Goal: Transaction & Acquisition: Subscribe to service/newsletter

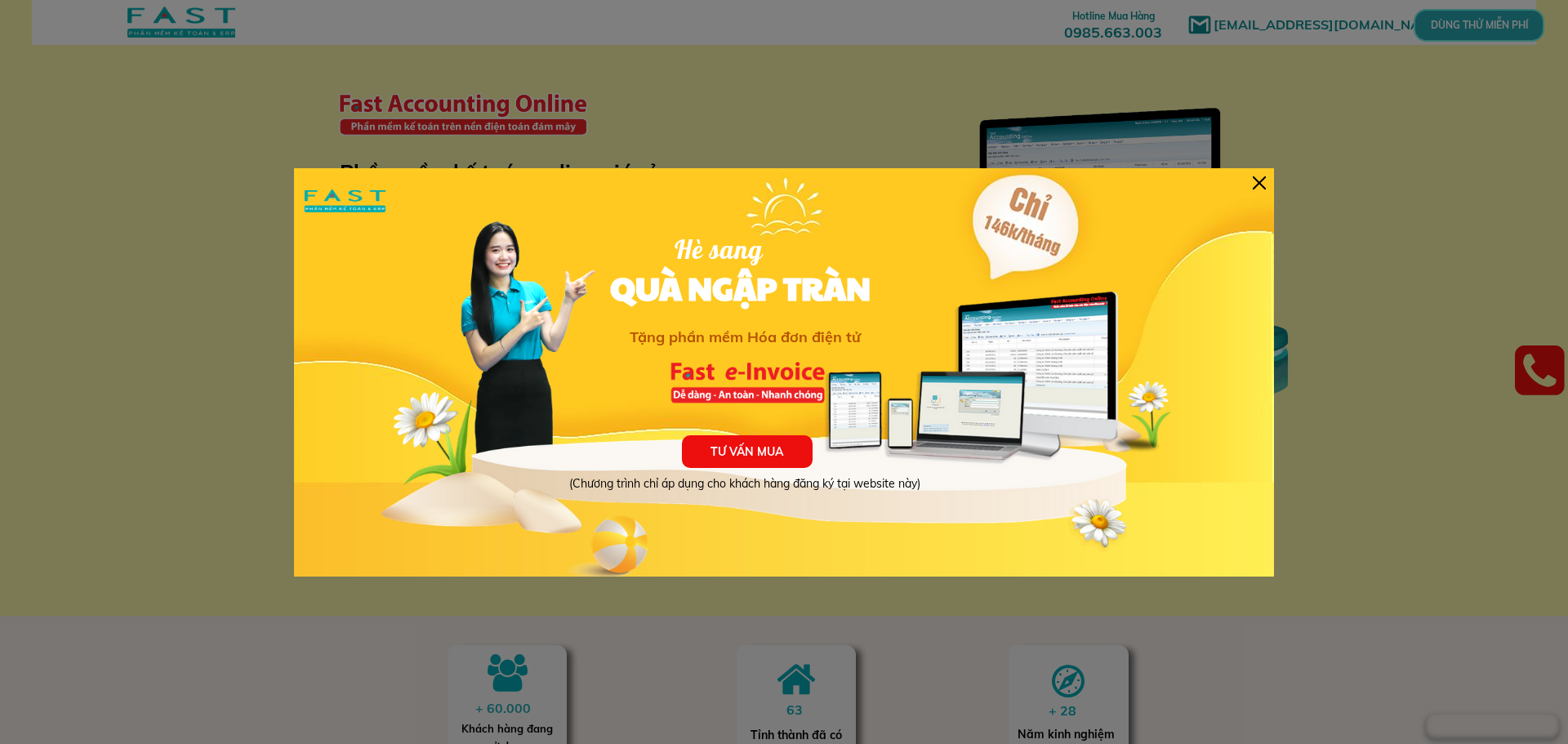
click at [1258, 181] on div at bounding box center [1259, 183] width 13 height 13
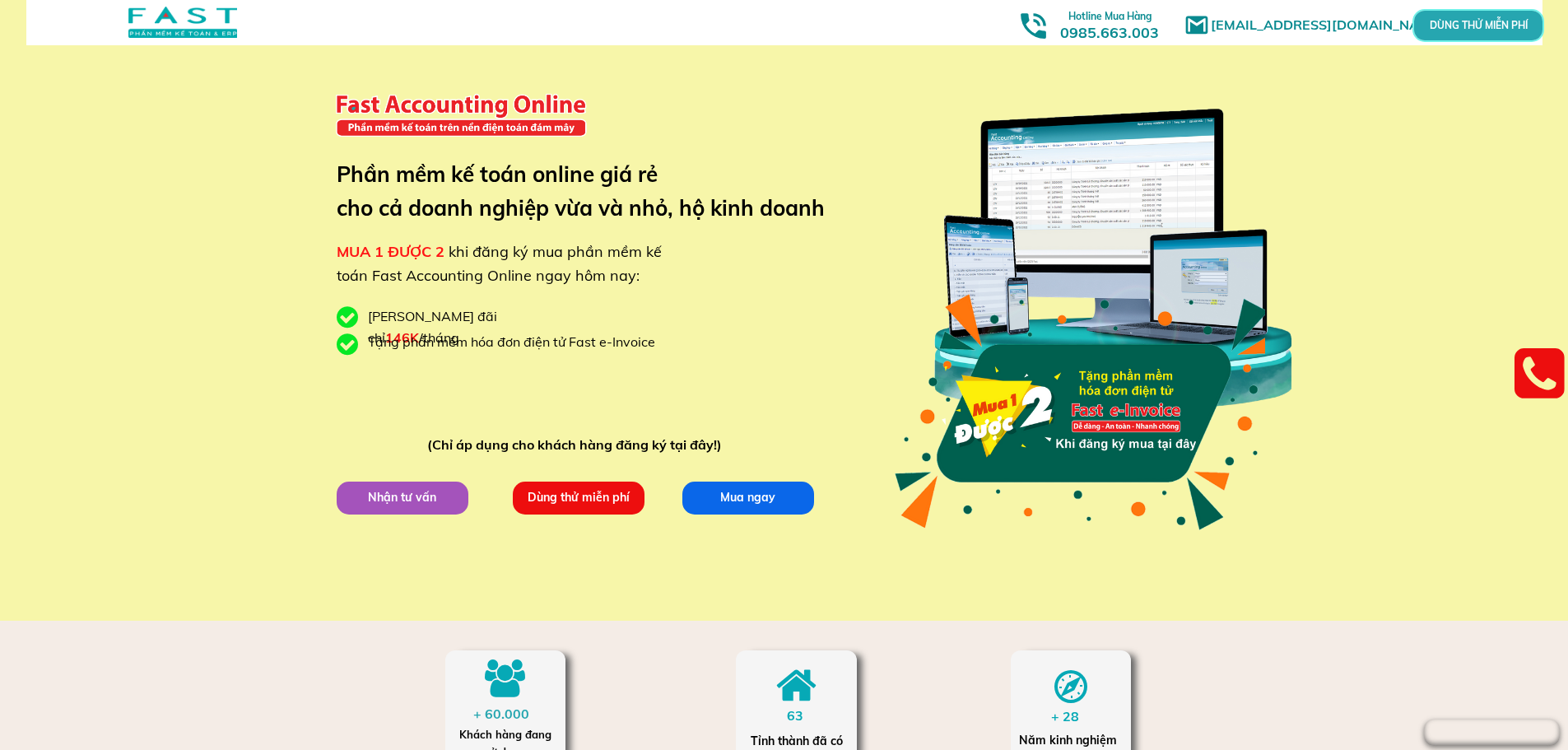
click at [591, 499] on p "Dùng thử miễn phí" at bounding box center [578, 497] width 144 height 36
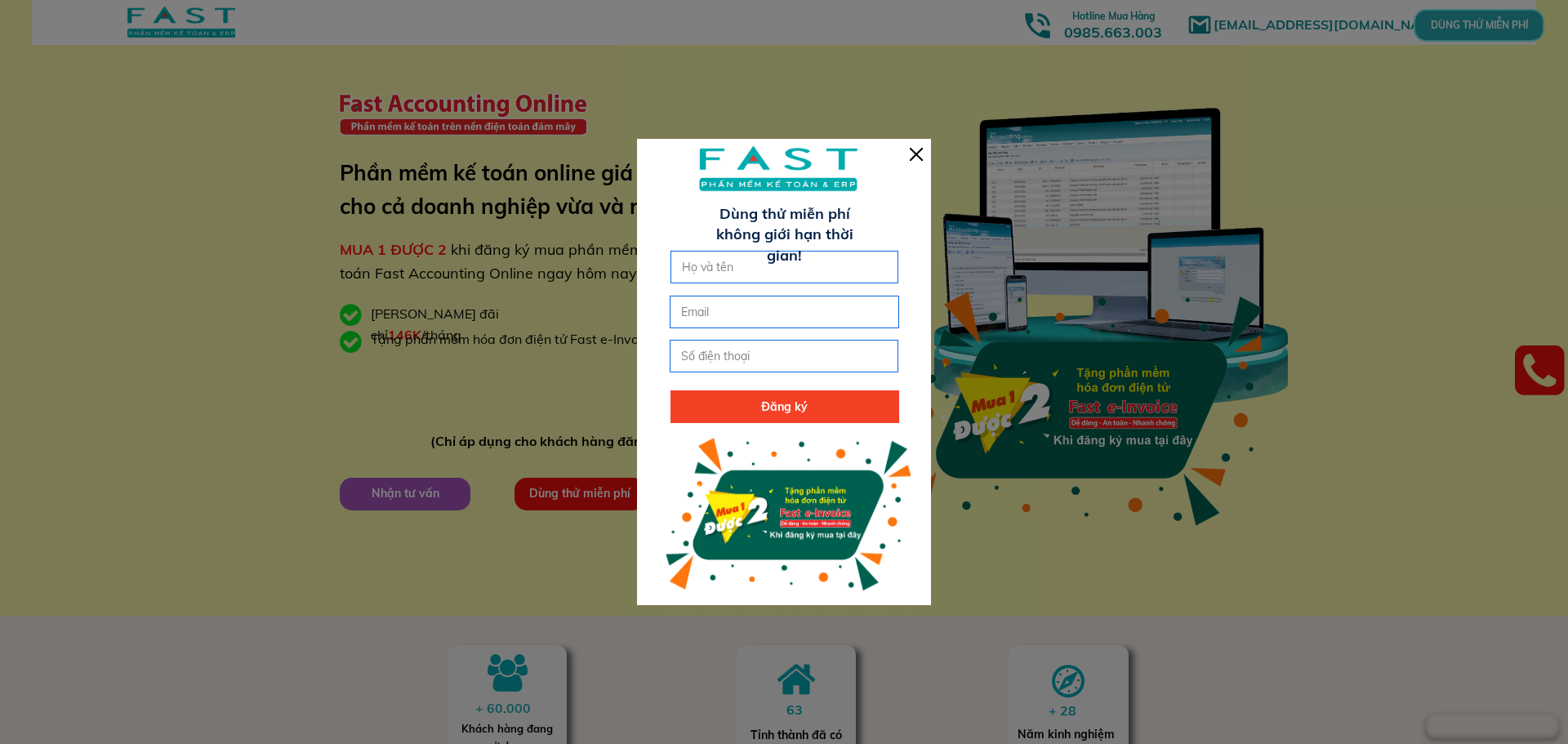
click at [723, 267] on input "text" at bounding box center [784, 266] width 214 height 31
type input "0"
type input "[PERSON_NAME]"
click at [733, 313] on input "email" at bounding box center [784, 312] width 214 height 31
type input "[EMAIL_ADDRESS][DOMAIN_NAME]"
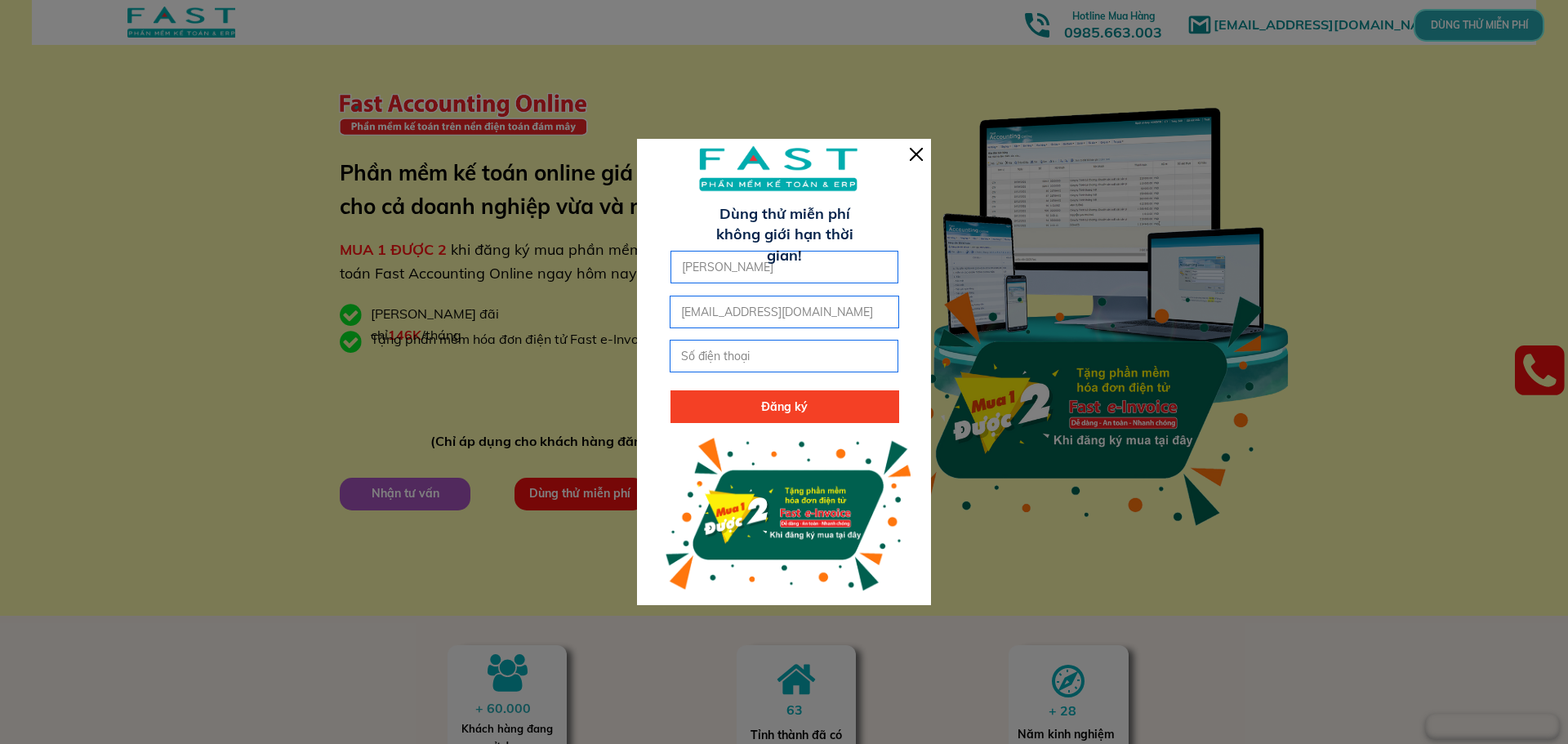
click at [723, 357] on input "tel" at bounding box center [784, 356] width 214 height 31
type input "0988674795"
click at [753, 402] on p "Đăng ký" at bounding box center [784, 407] width 228 height 33
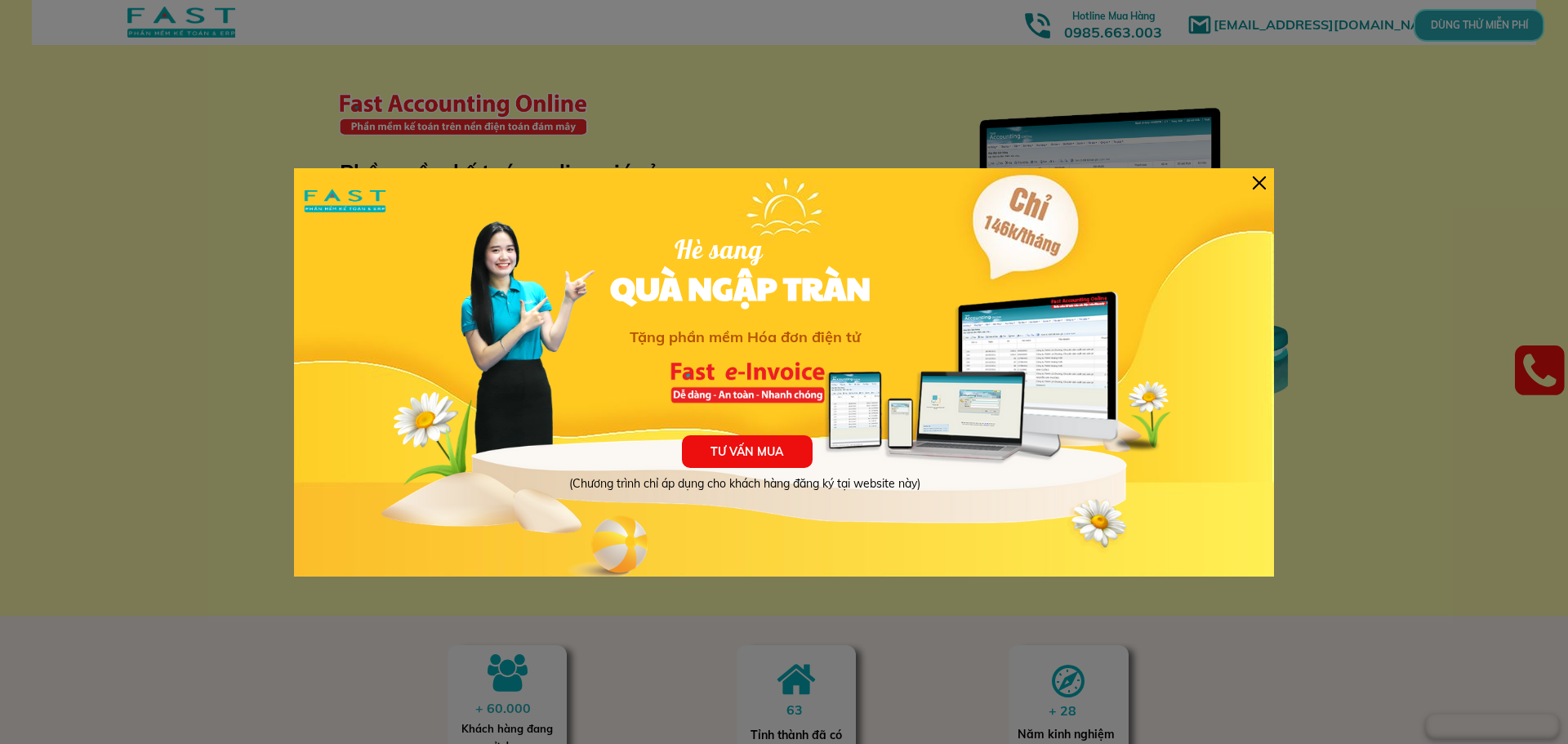
click at [1261, 186] on div at bounding box center [1259, 183] width 13 height 13
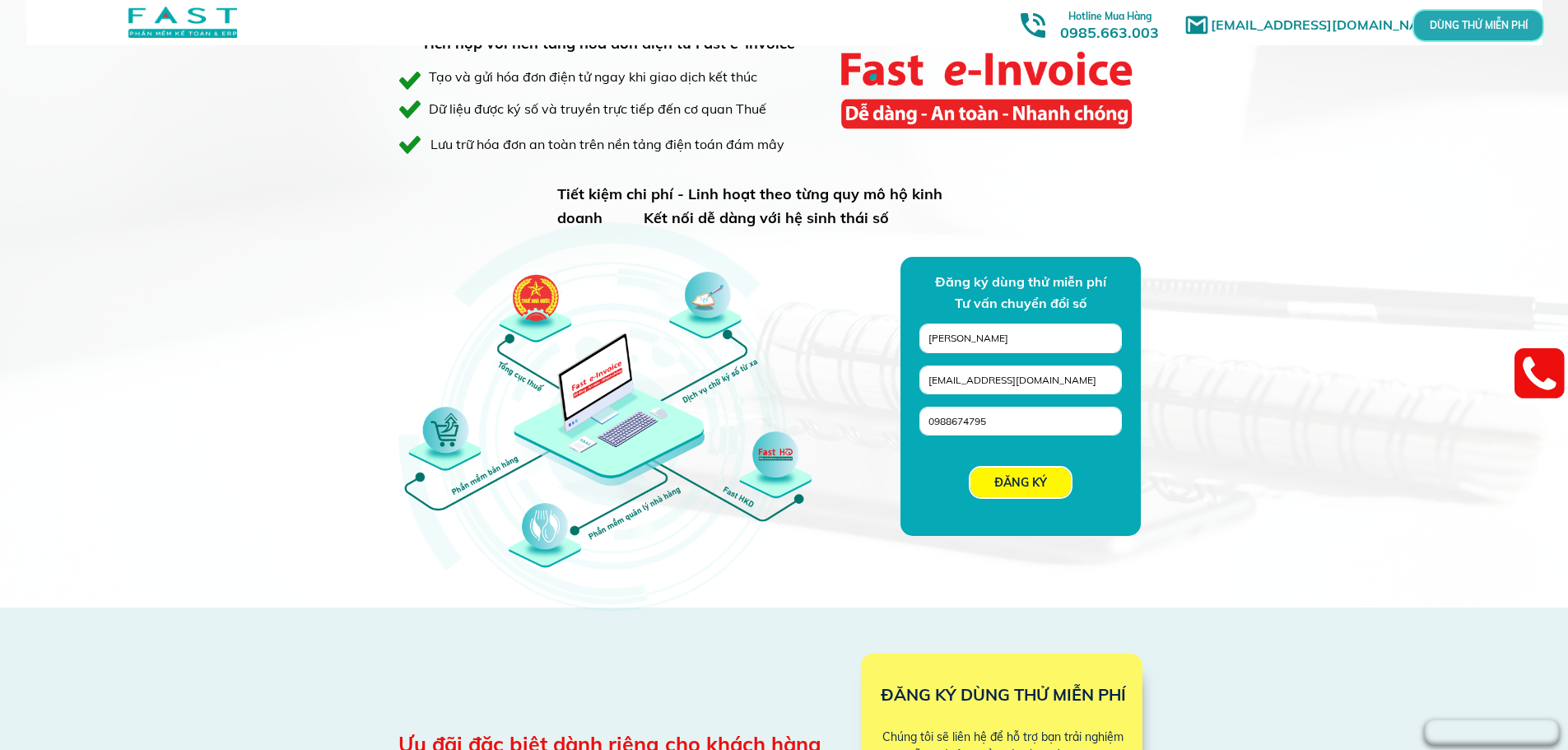
scroll to position [1152, 0]
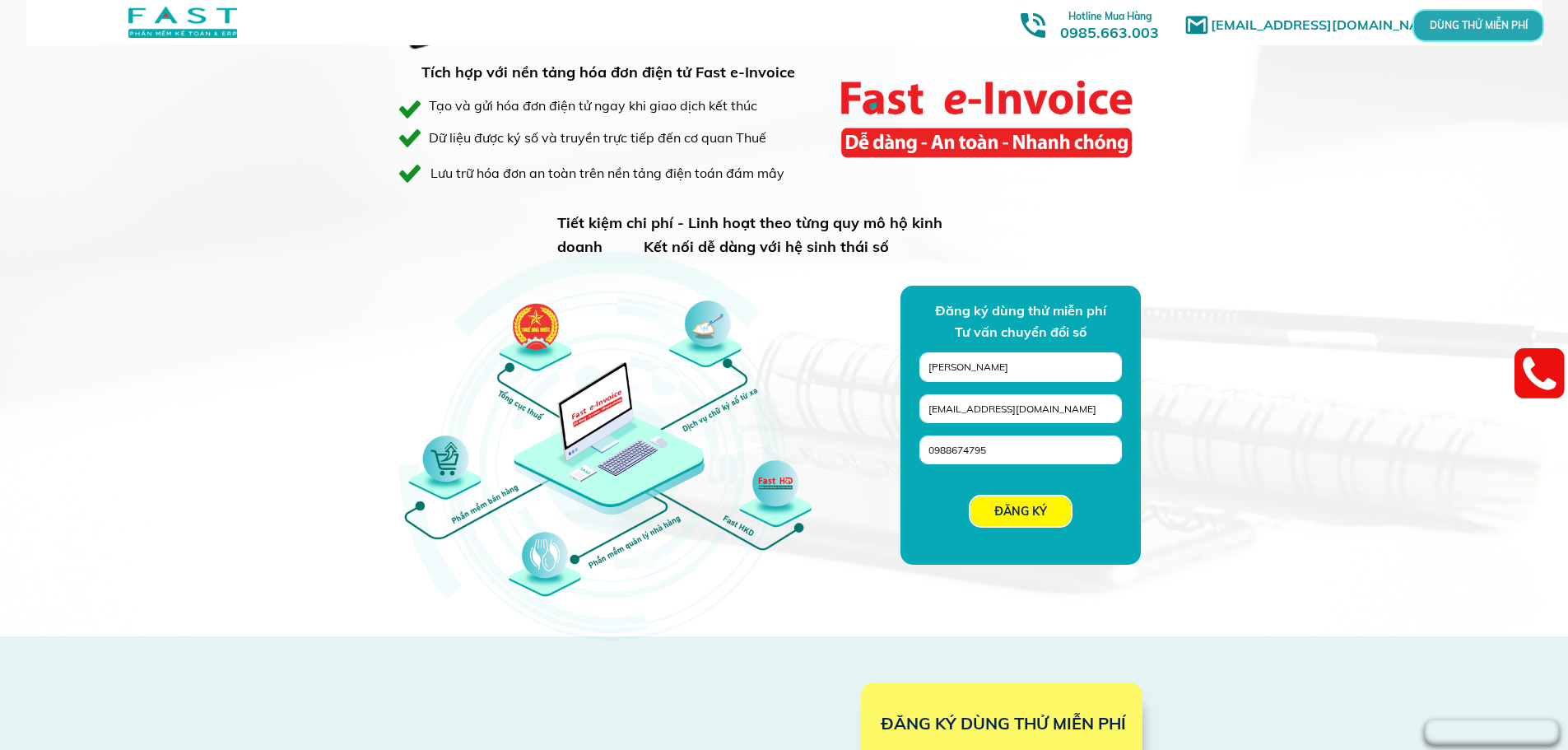
drag, startPoint x: 1027, startPoint y: 513, endPoint x: 1034, endPoint y: 509, distance: 8.1
click at [1029, 513] on p "ĐĂNG KÝ" at bounding box center [1020, 511] width 100 height 29
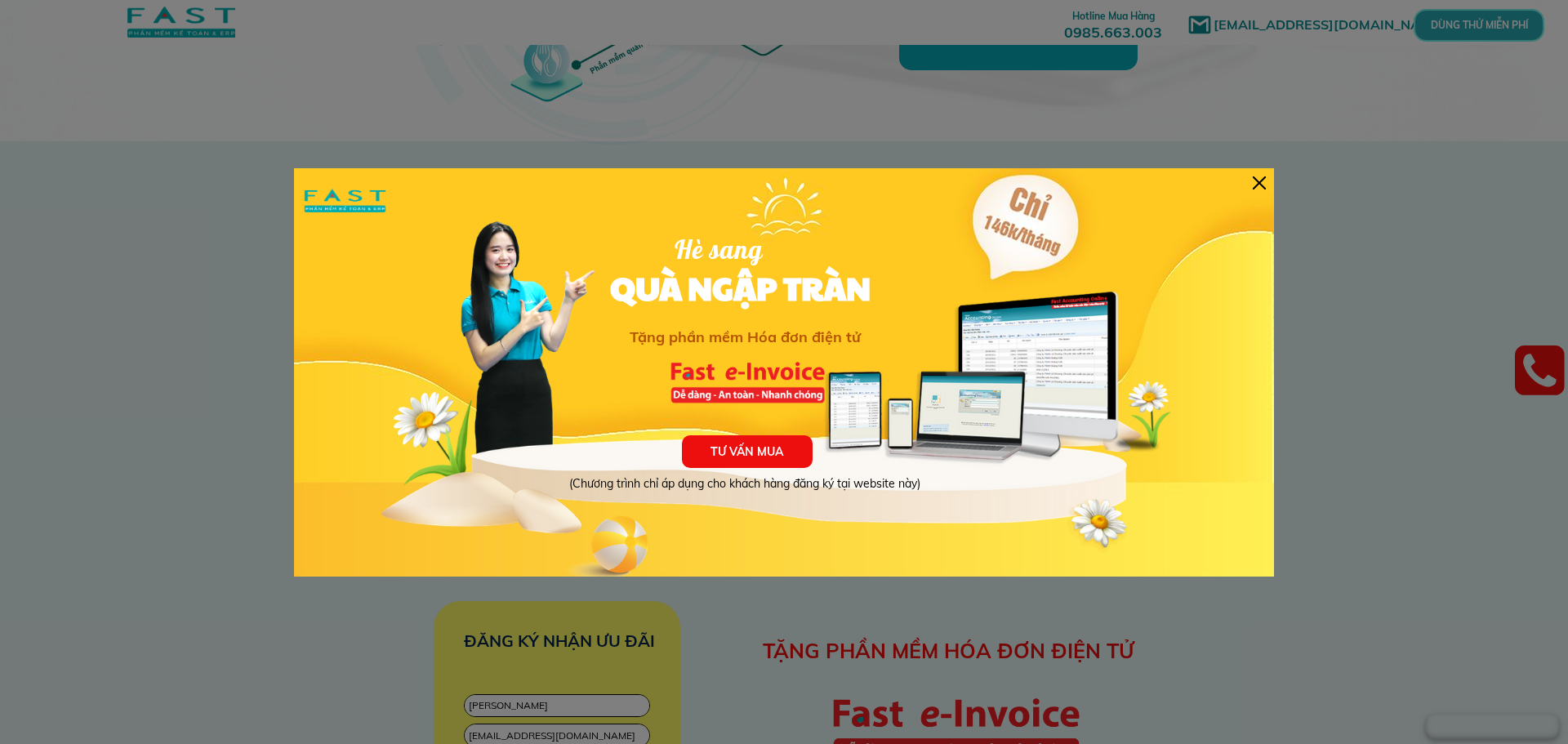
click at [1264, 179] on div at bounding box center [1259, 183] width 13 height 13
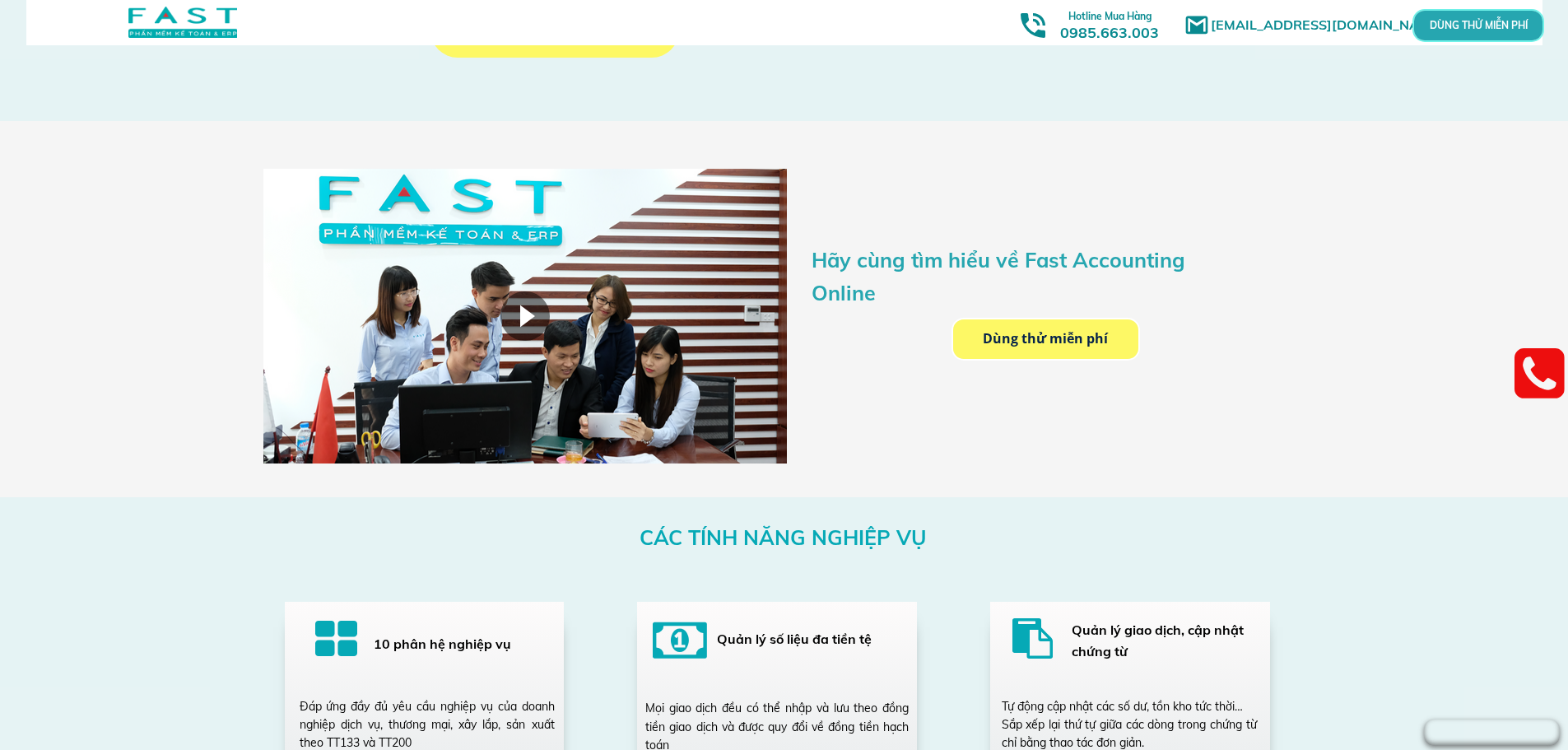
scroll to position [2468, 0]
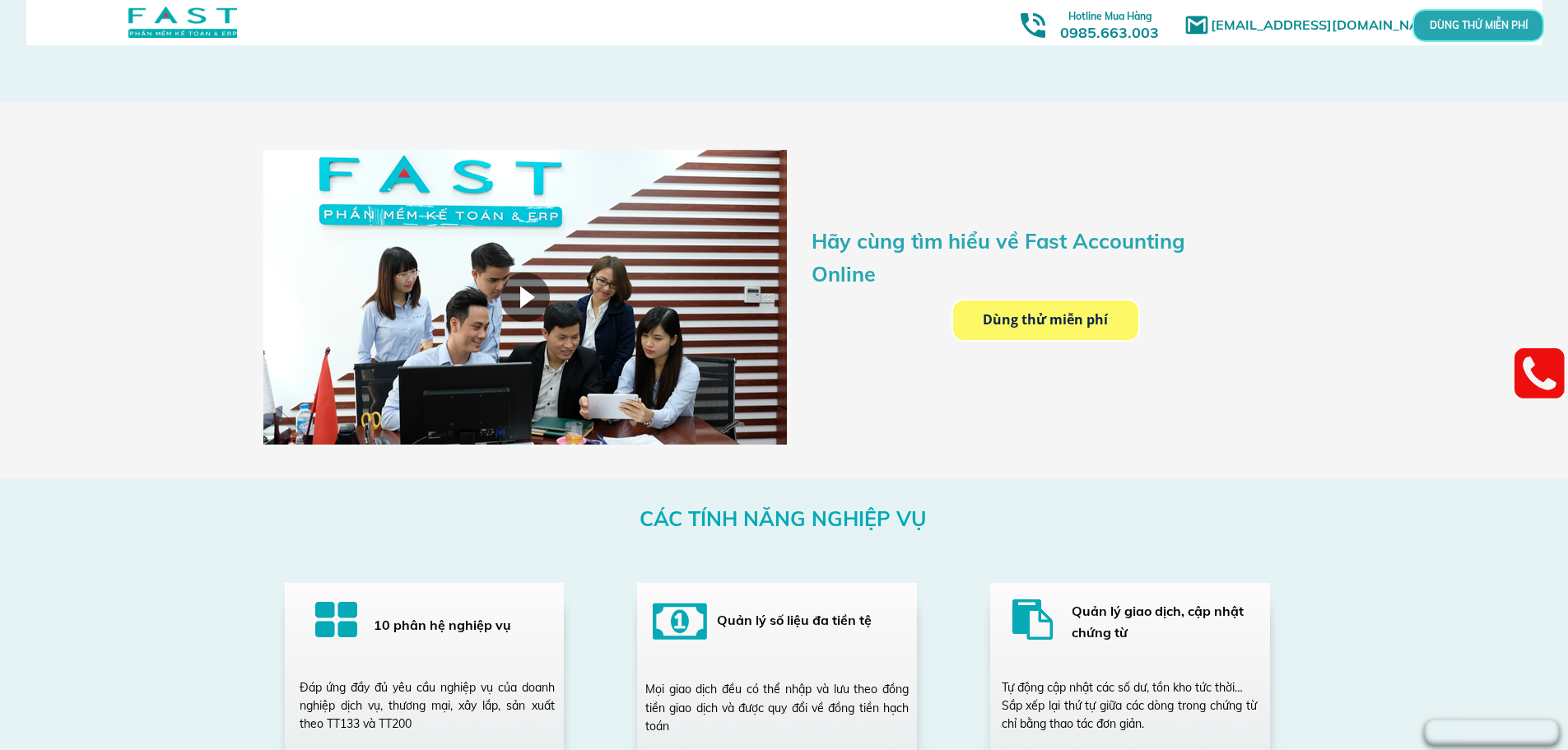
click at [517, 288] on div at bounding box center [525, 297] width 50 height 50
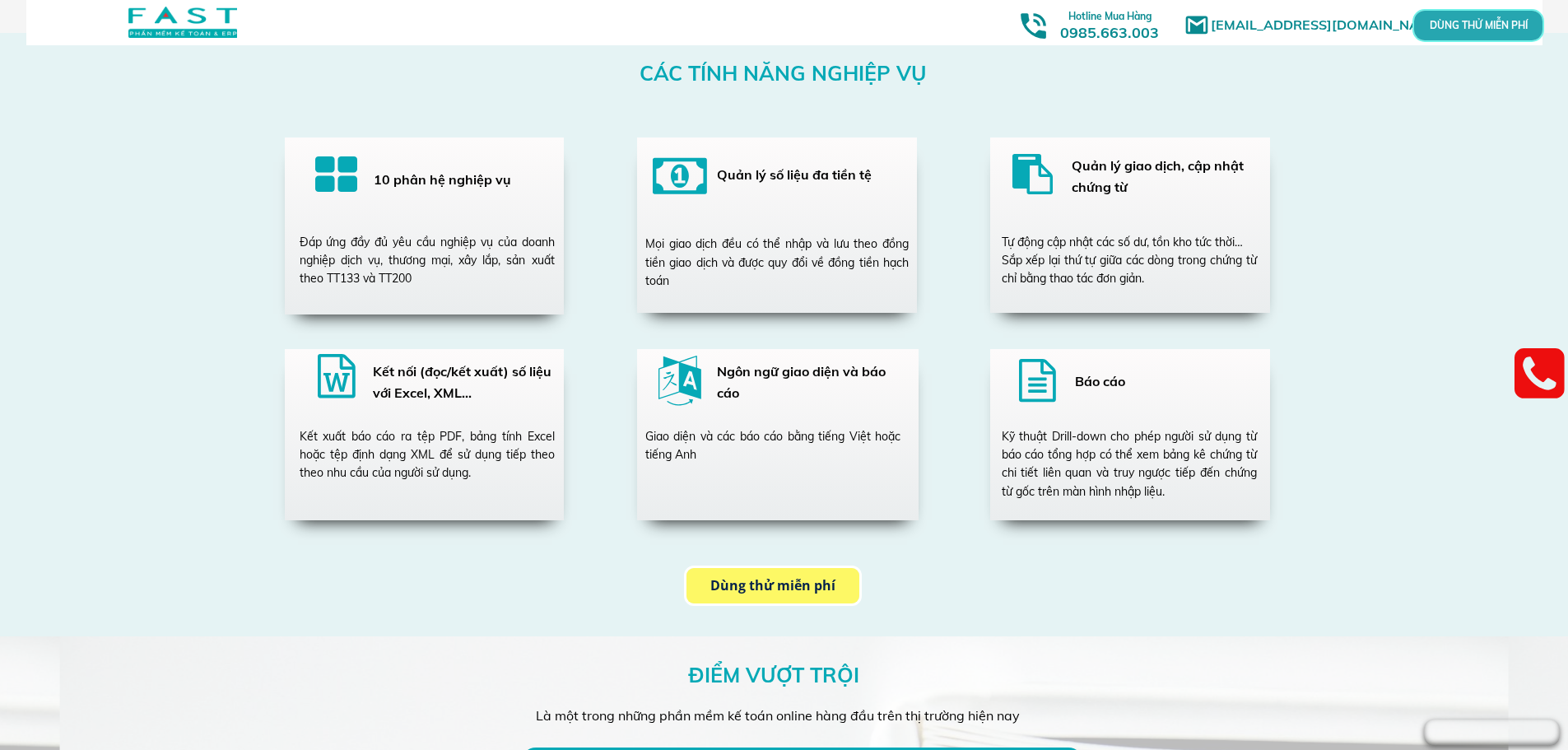
scroll to position [2633, 0]
